Goal: Browse casually: Explore the website without a specific task or goal

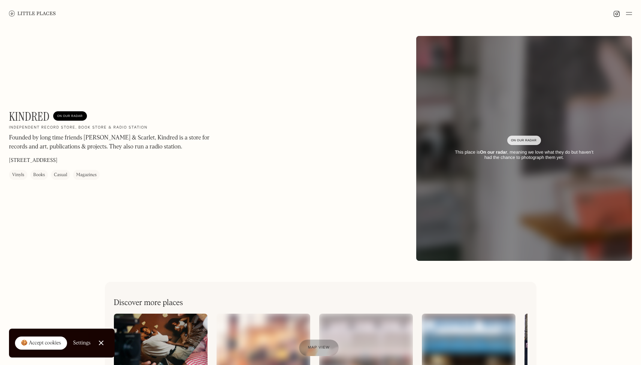
click at [48, 16] on link at bounding box center [32, 13] width 47 height 27
click at [310, 157] on div "Kindred On Our Radar Independent record store, book store & radio station Found…" at bounding box center [206, 144] width 395 height 70
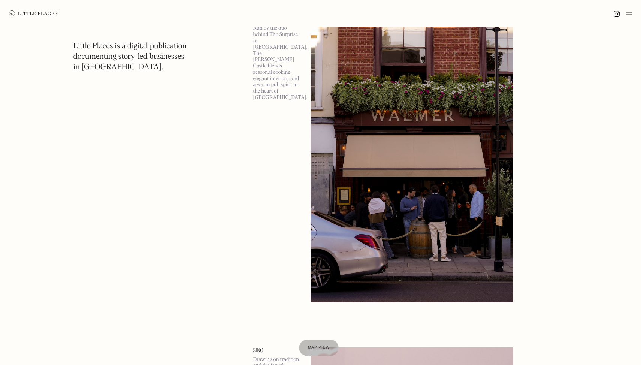
scroll to position [2795, 0]
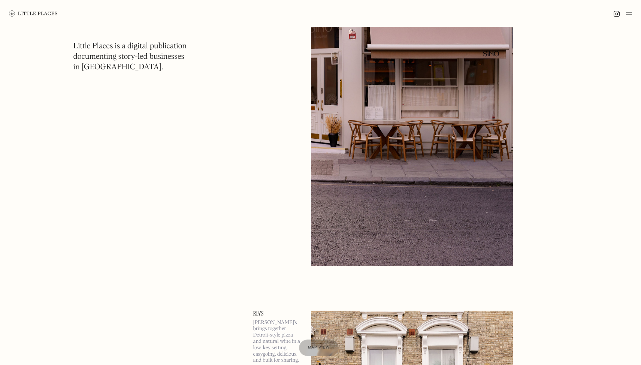
click at [615, 13] on img at bounding box center [617, 13] width 7 height 7
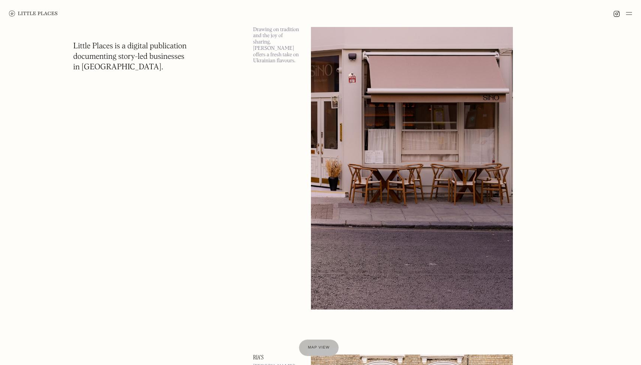
scroll to position [2722, 0]
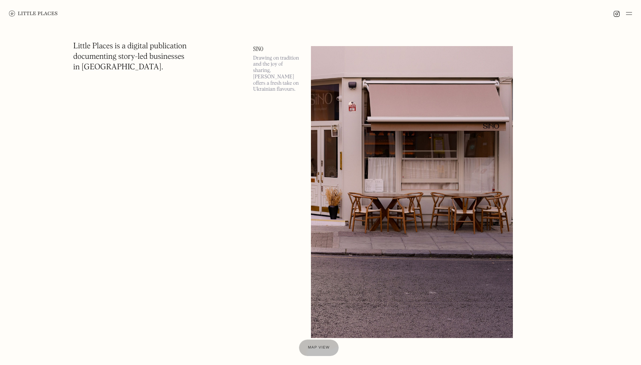
click at [551, 146] on div "Sino Drawing on tradition and the joy of sharing, Sino offers a fresh take on U…" at bounding box center [403, 192] width 300 height 292
